Goal: Task Accomplishment & Management: Complete application form

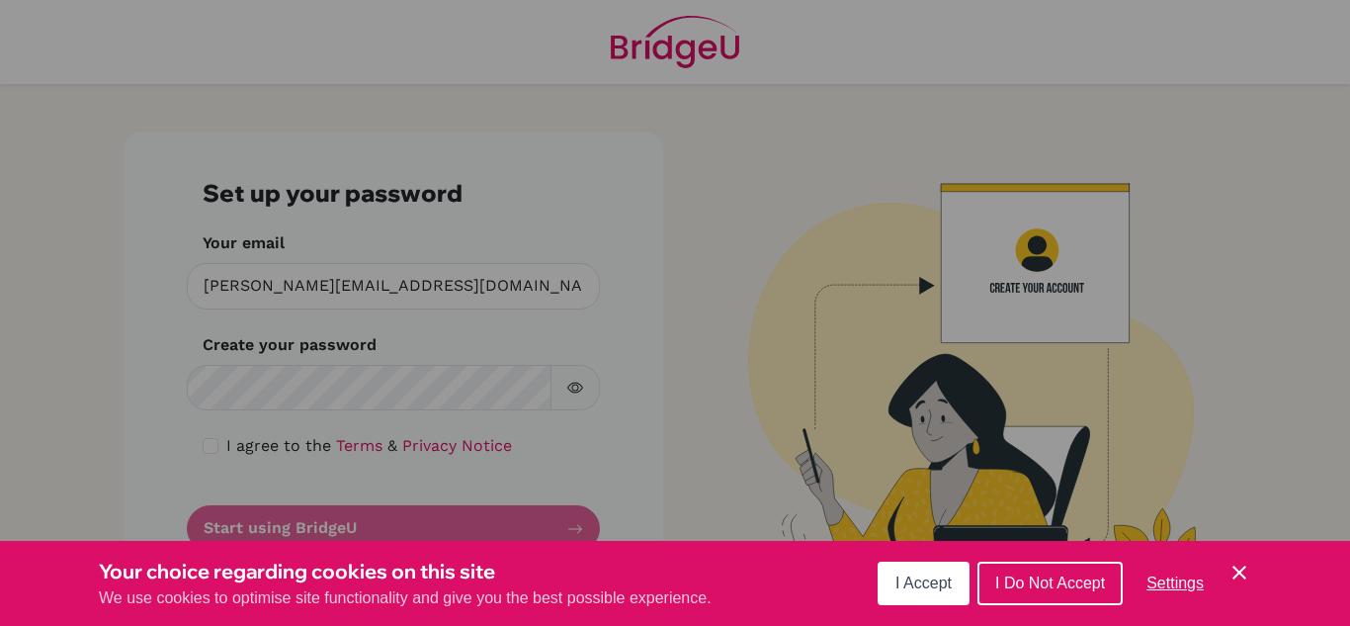
click at [918, 594] on button "I Accept" at bounding box center [924, 582] width 92 height 43
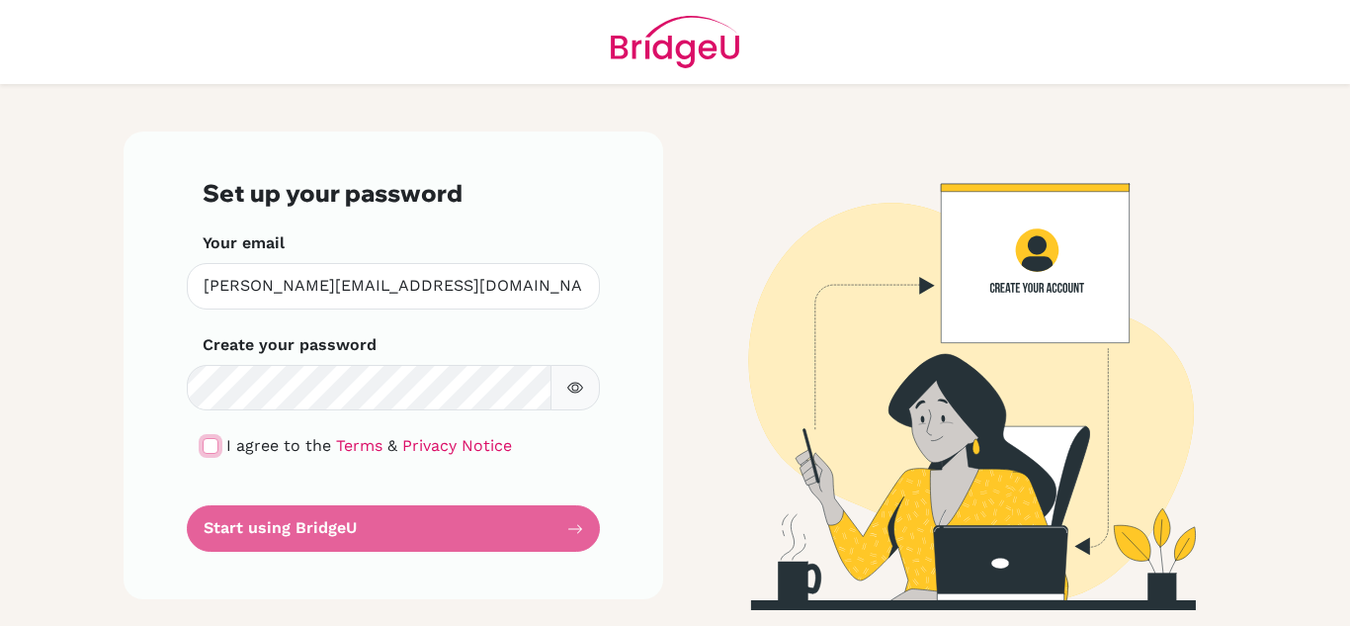
click at [209, 442] on input "checkbox" at bounding box center [211, 446] width 16 height 16
checkbox input "true"
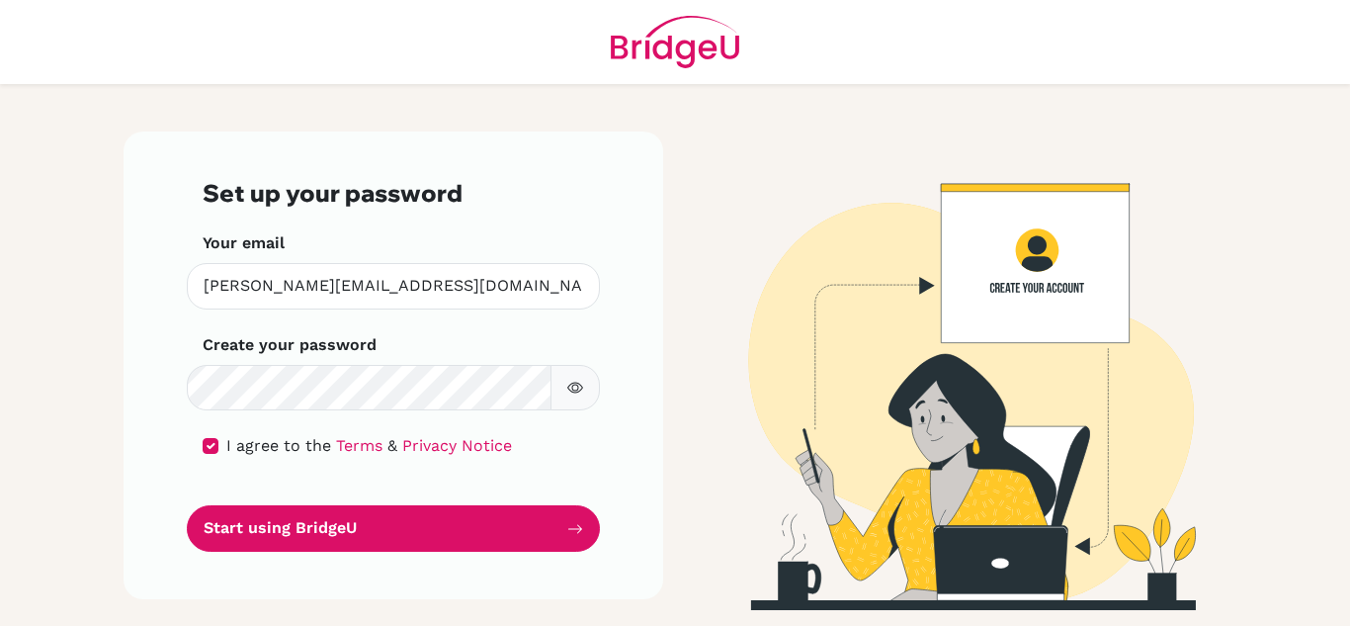
click at [575, 393] on icon "button" at bounding box center [575, 388] width 16 height 16
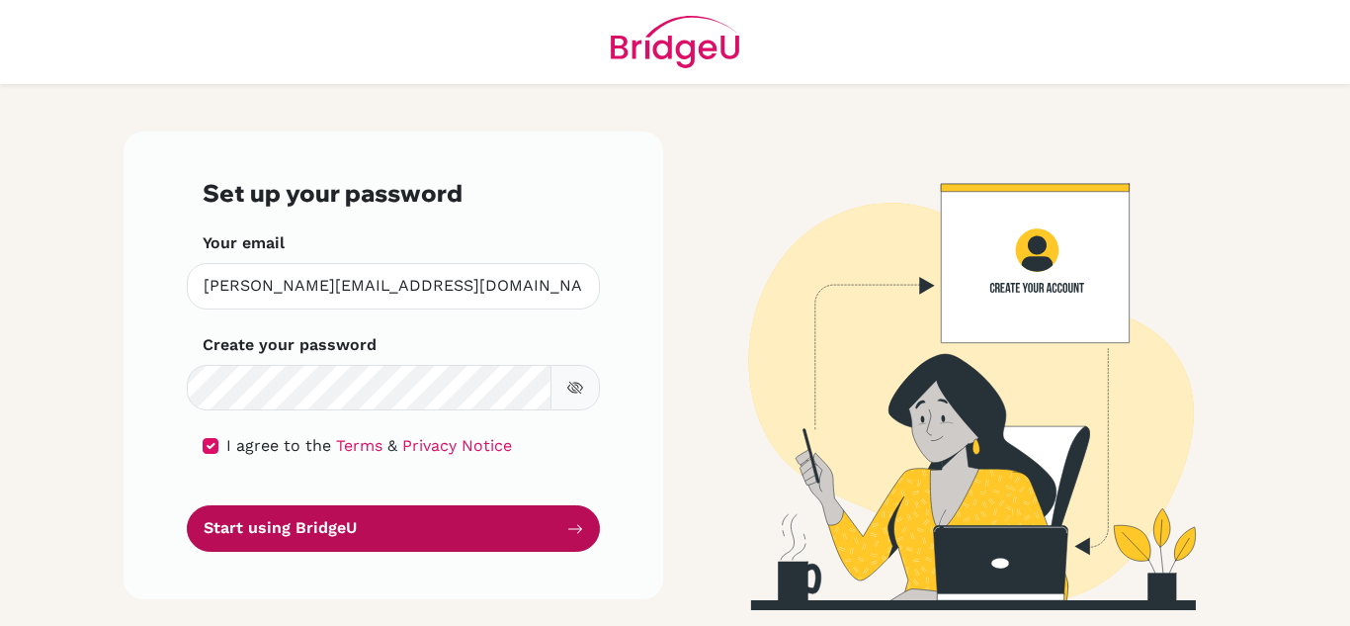
click at [454, 523] on button "Start using BridgeU" at bounding box center [393, 528] width 413 height 46
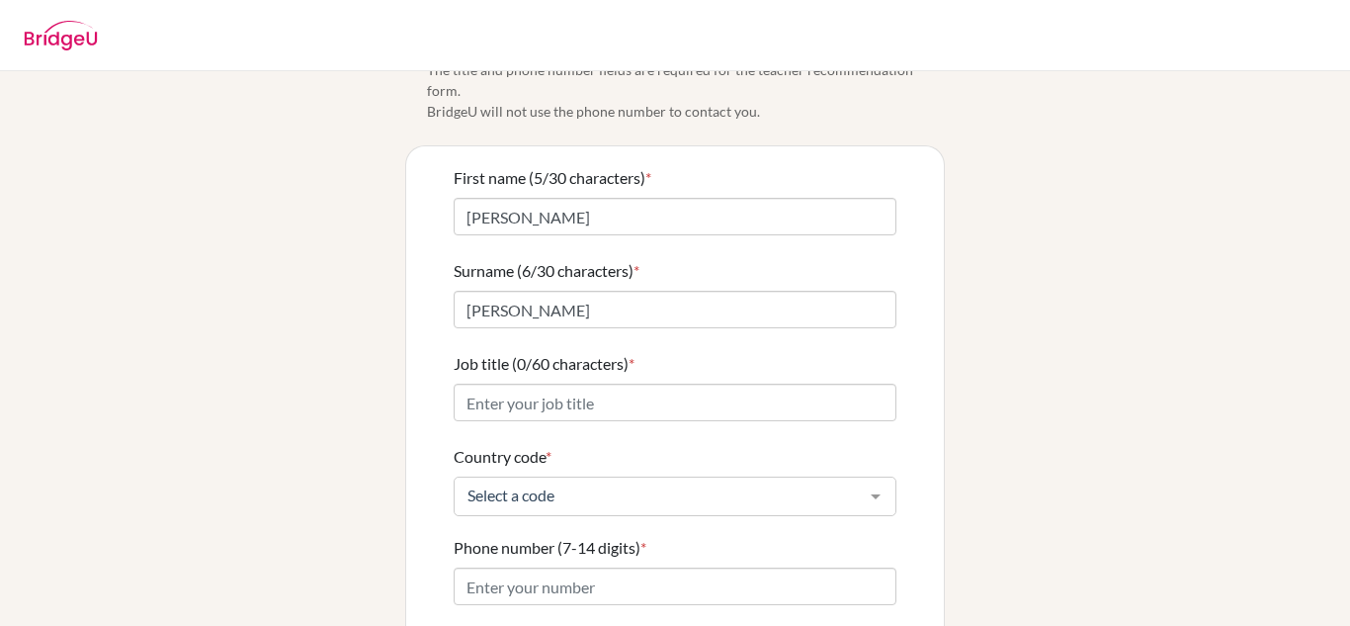
scroll to position [78, 0]
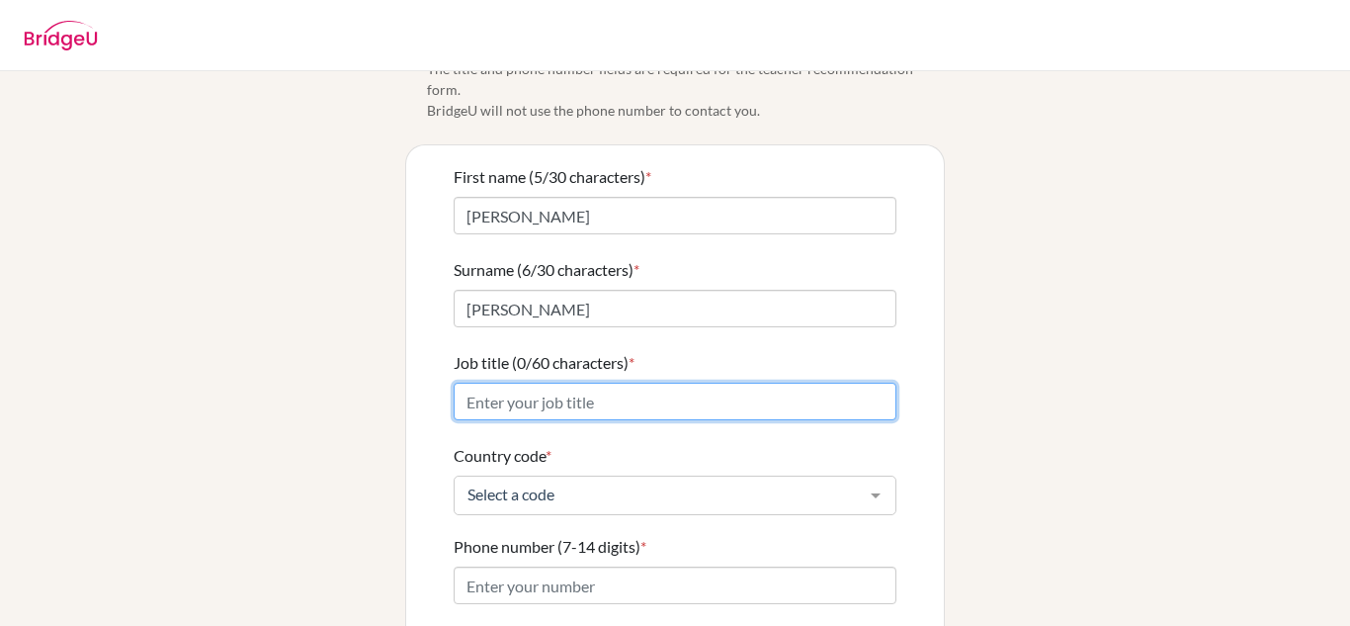
click at [698, 382] on input "Job title (0/60 characters) *" at bounding box center [675, 401] width 443 height 38
type input "Assistant Principal"
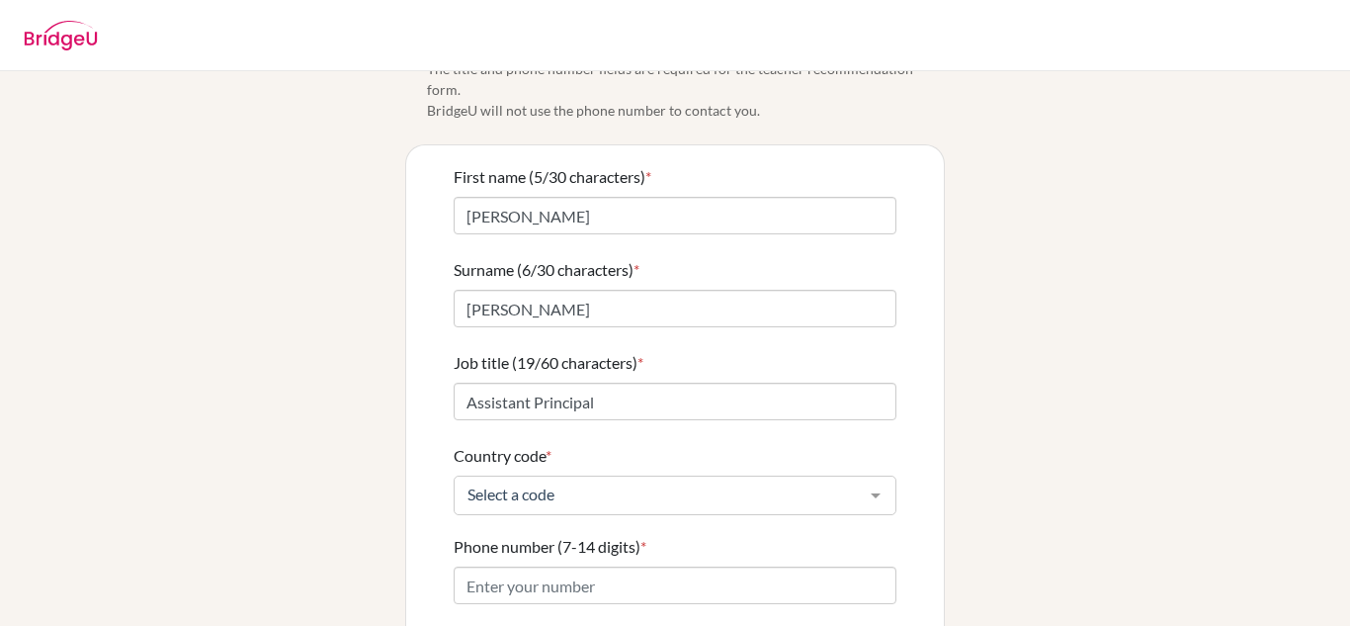
click at [661, 497] on form "First name (5/30 characters) * James Surname (6/30 characters) * Taylor Job tit…" at bounding box center [675, 473] width 443 height 617
click at [663, 483] on div "Select a code" at bounding box center [675, 495] width 443 height 40
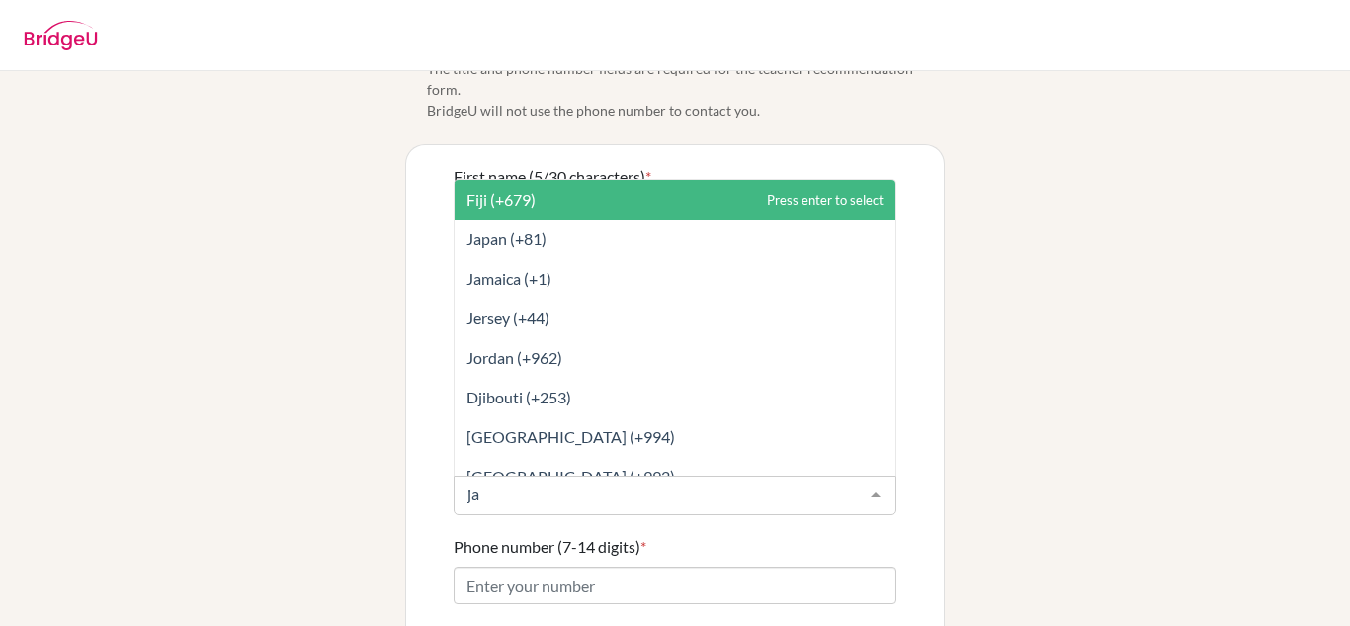
type input "jap"
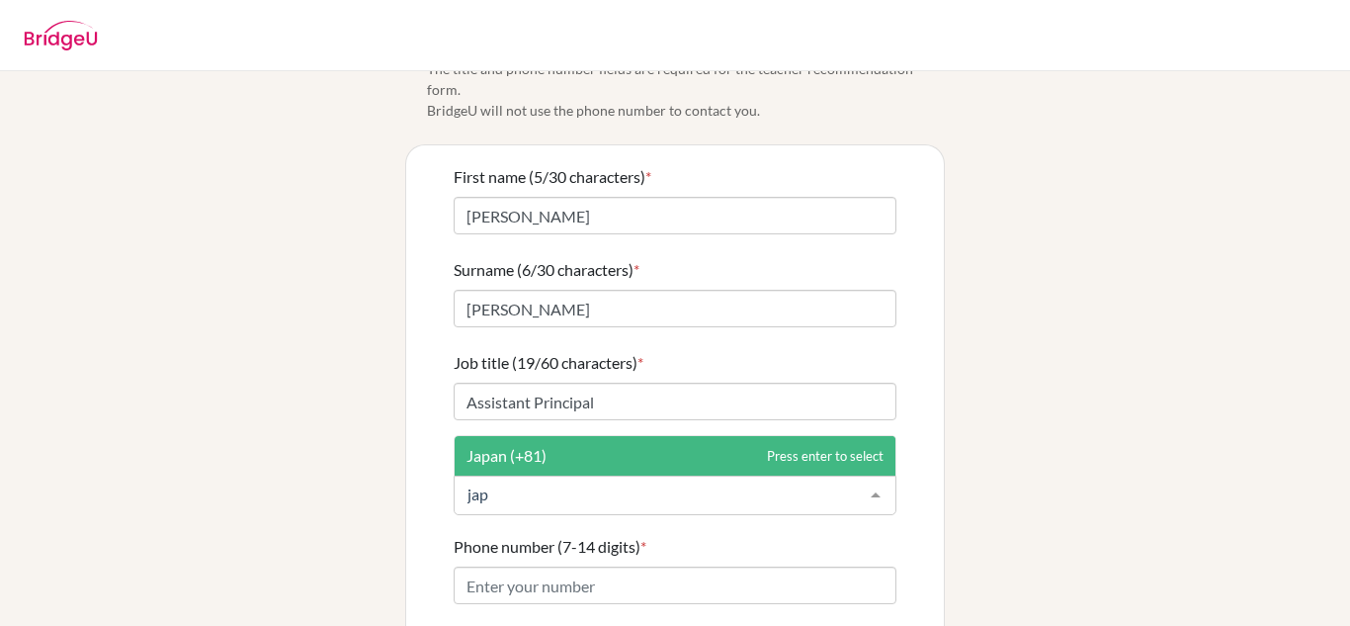
click at [659, 438] on span "Japan (+81)" at bounding box center [675, 456] width 441 height 40
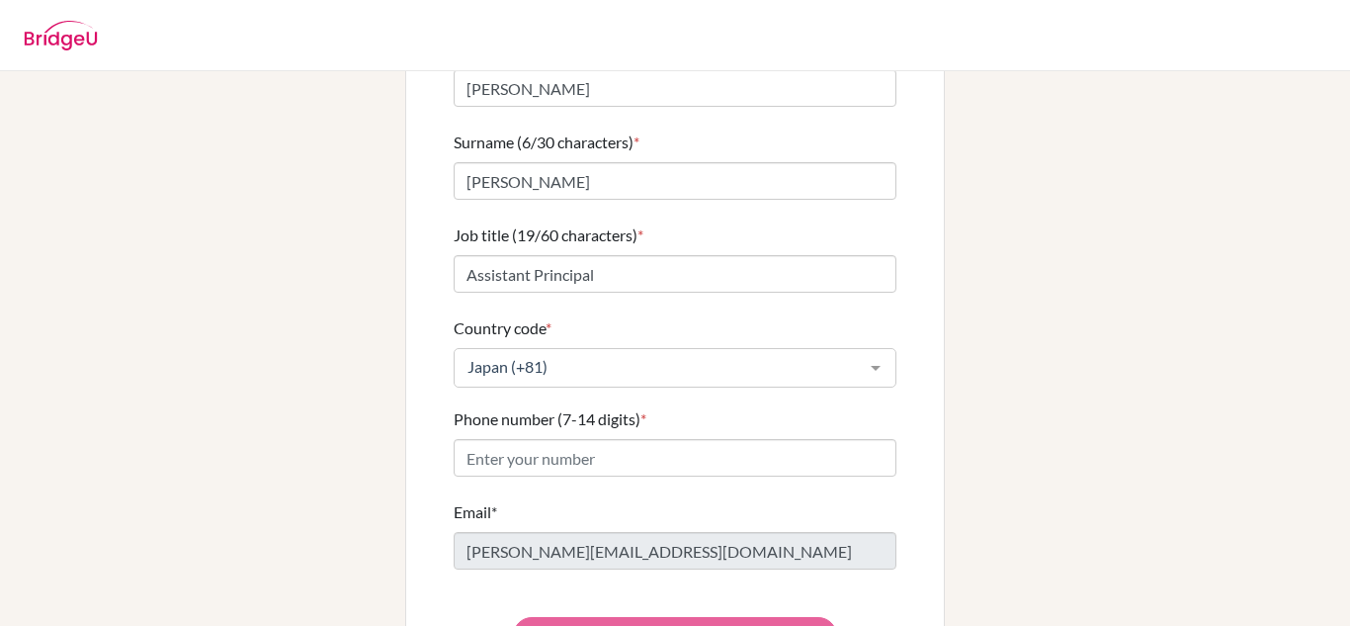
scroll to position [207, 0]
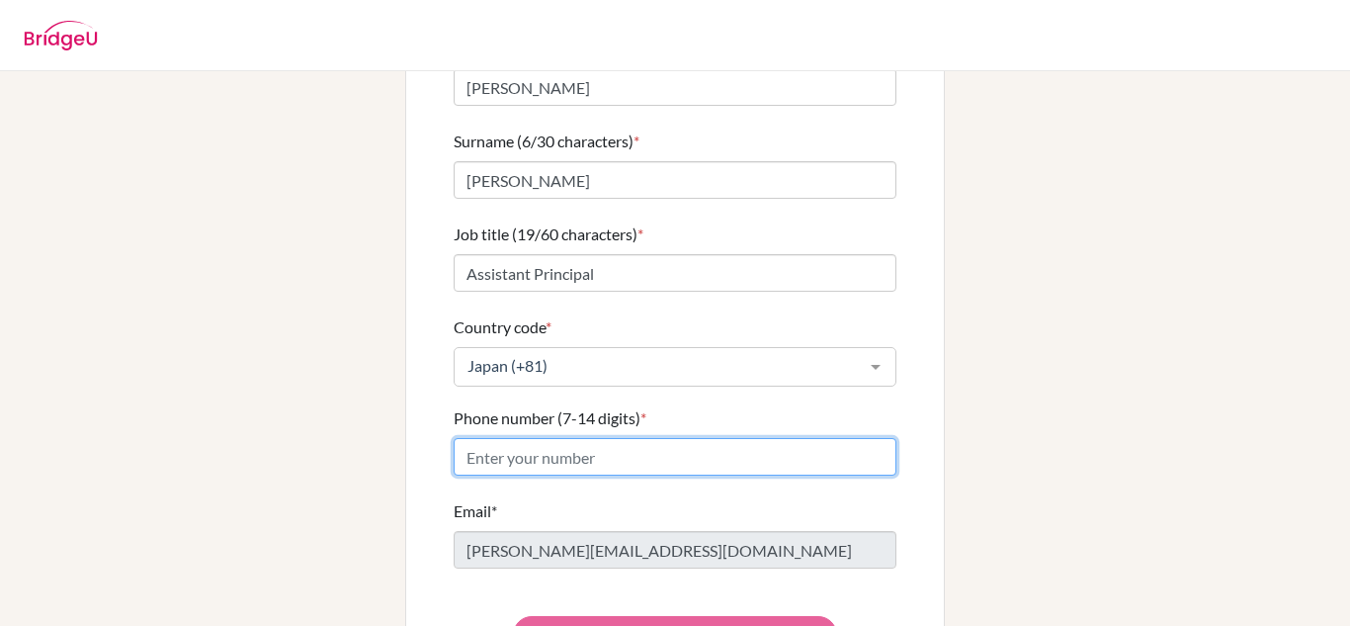
click at [659, 438] on input "Phone number (7-14 digits) *" at bounding box center [675, 457] width 443 height 38
paste input "0276-47-77-11"
click at [498, 440] on input "0276-47-77-11" at bounding box center [675, 457] width 443 height 38
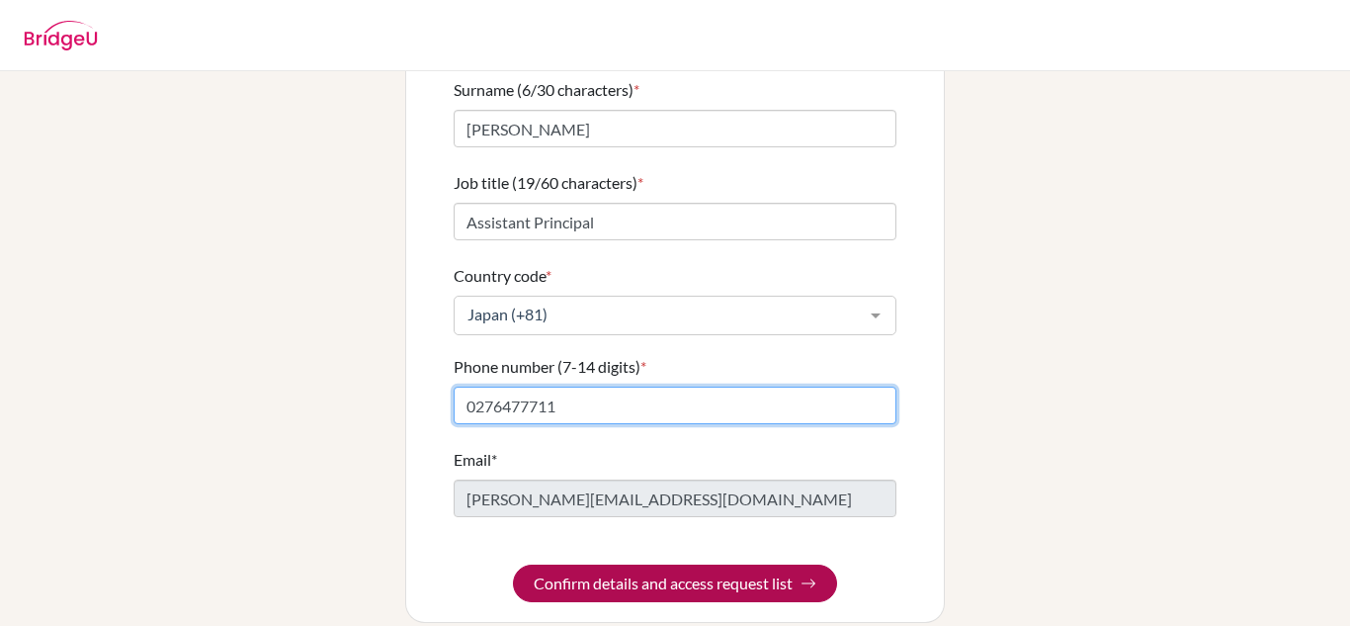
type input "0276477711"
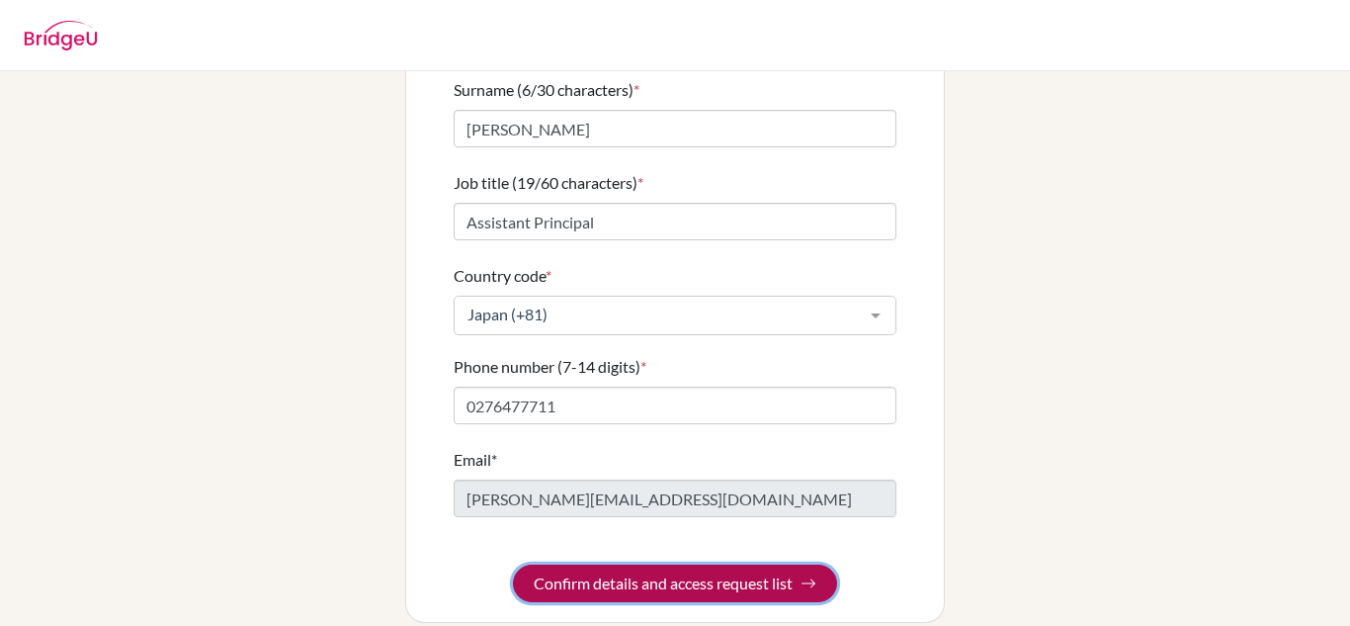
click at [617, 564] on button "Confirm details and access request list" at bounding box center [675, 583] width 324 height 38
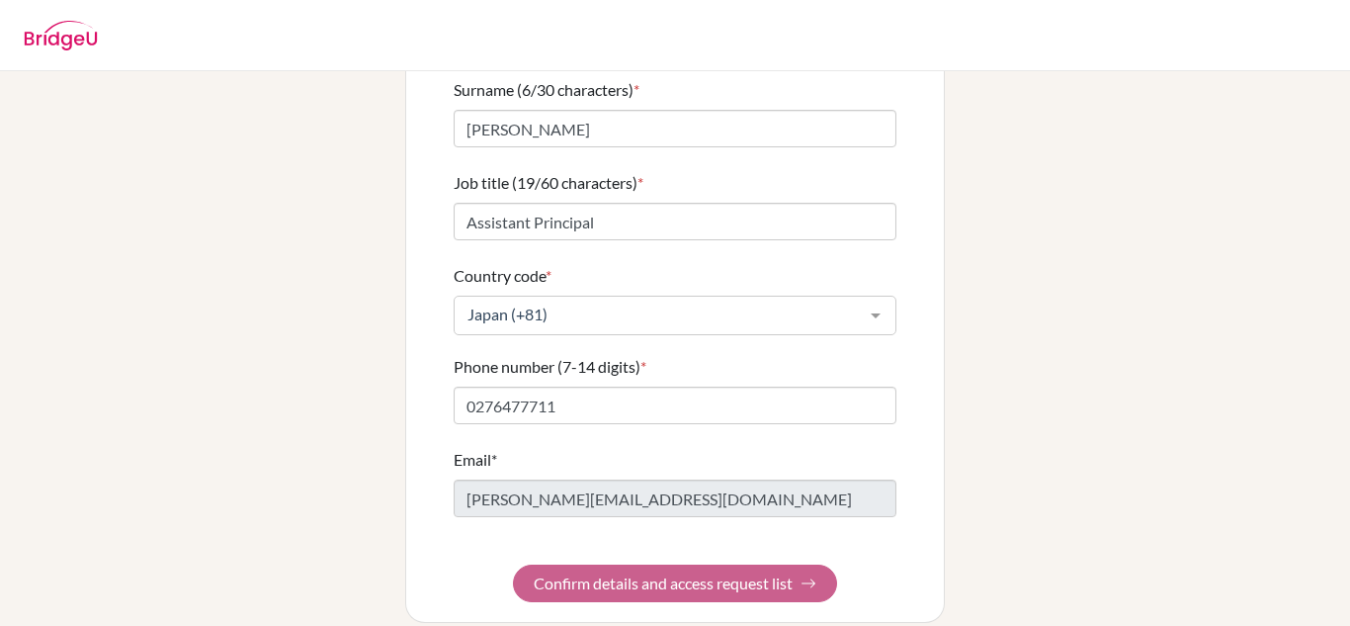
scroll to position [0, 0]
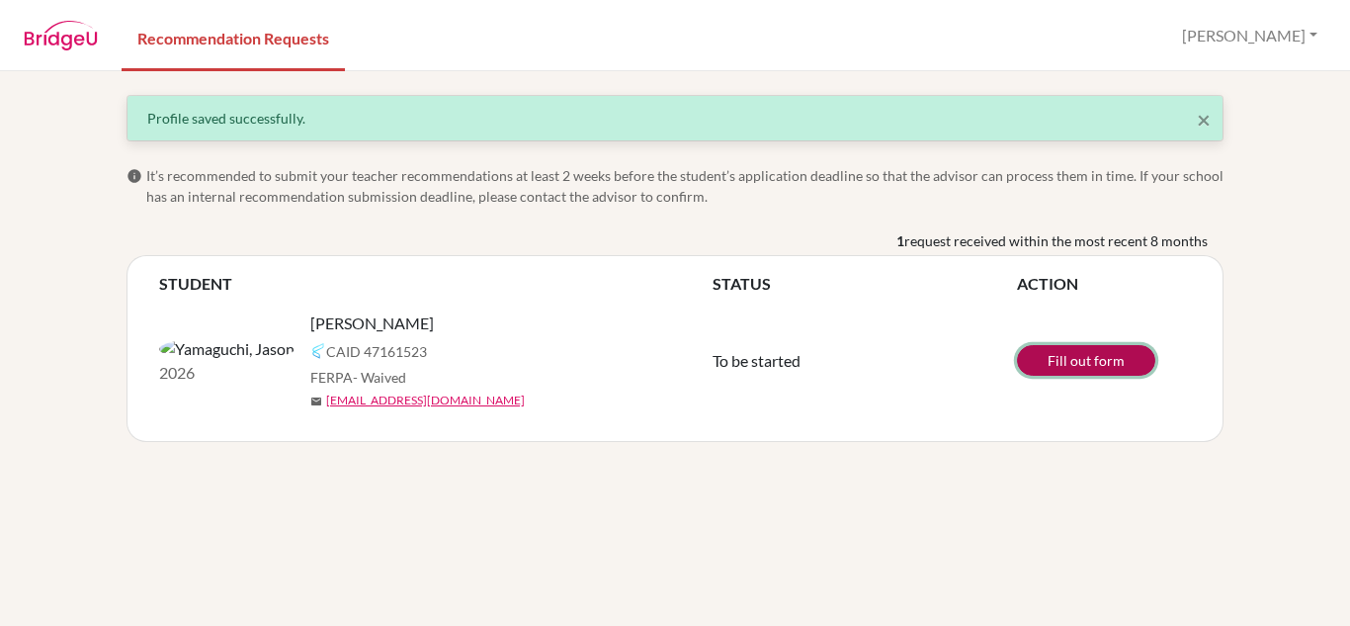
click at [1041, 362] on link "Fill out form" at bounding box center [1086, 360] width 138 height 31
